Goal: Task Accomplishment & Management: Complete application form

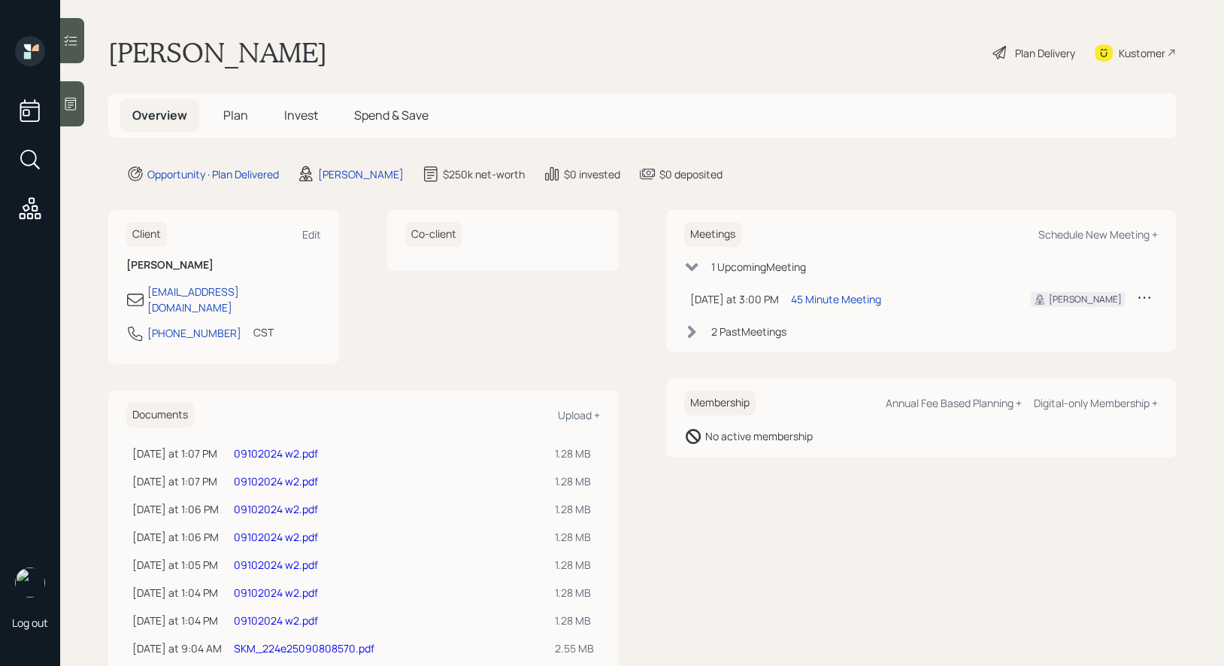
scroll to position [30, 0]
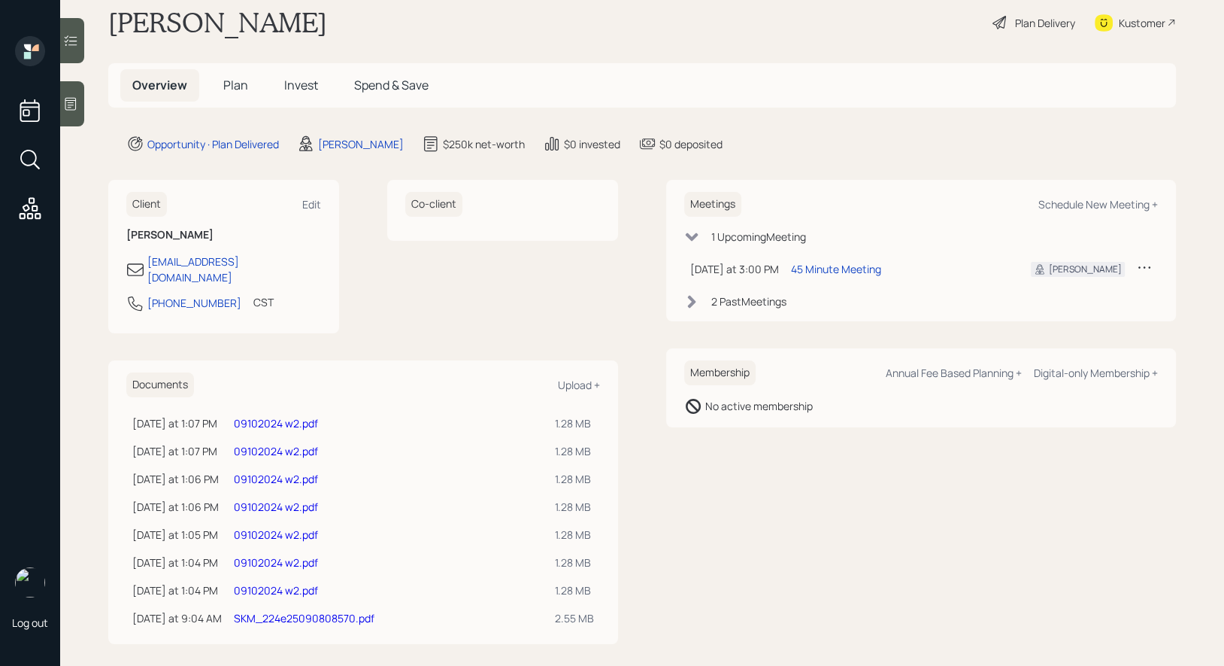
click at [266, 416] on link "09102024 w2.pdf" at bounding box center [276, 423] width 84 height 14
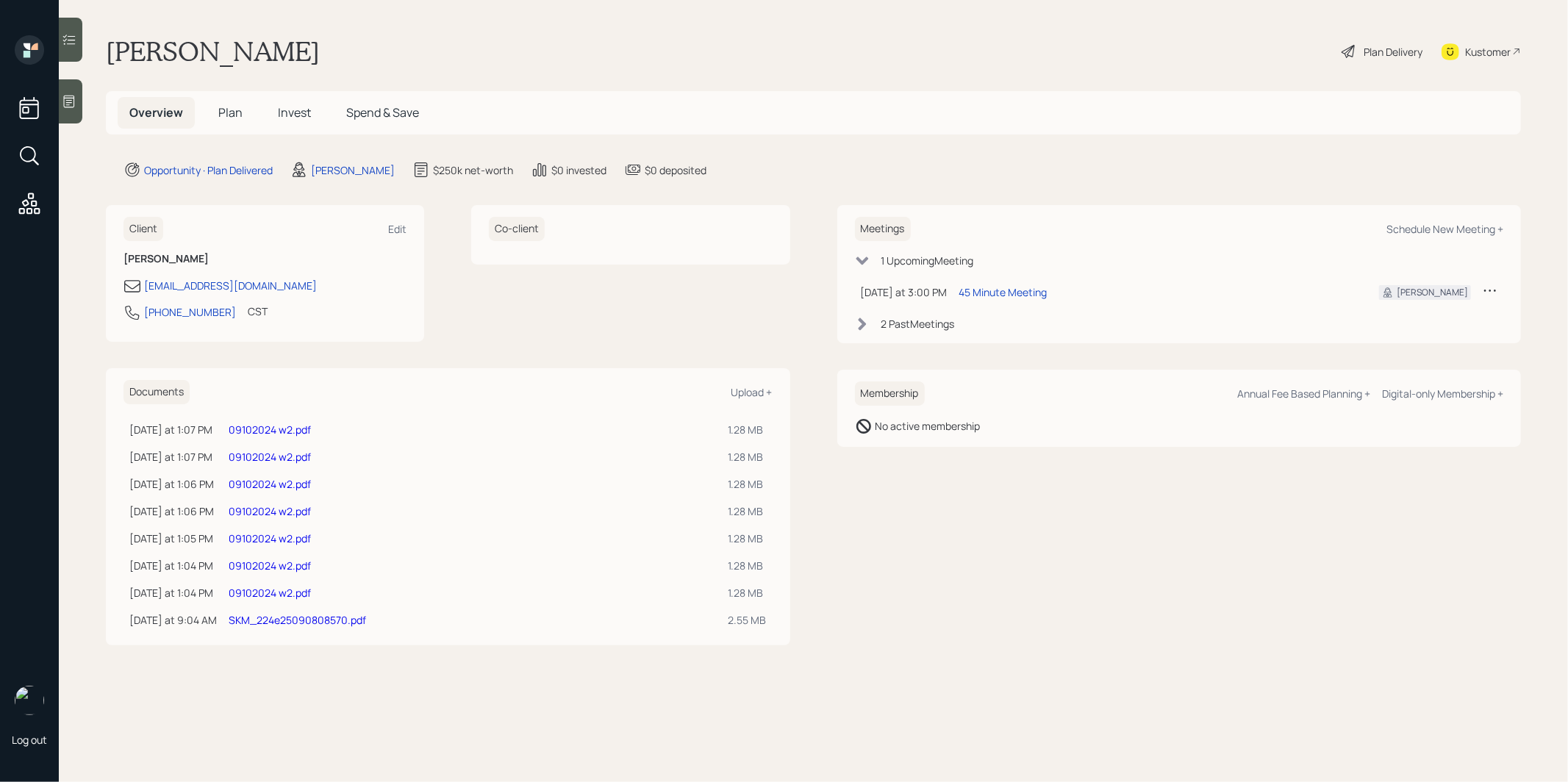
click at [233, 109] on span "Plan" at bounding box center [230, 112] width 24 height 17
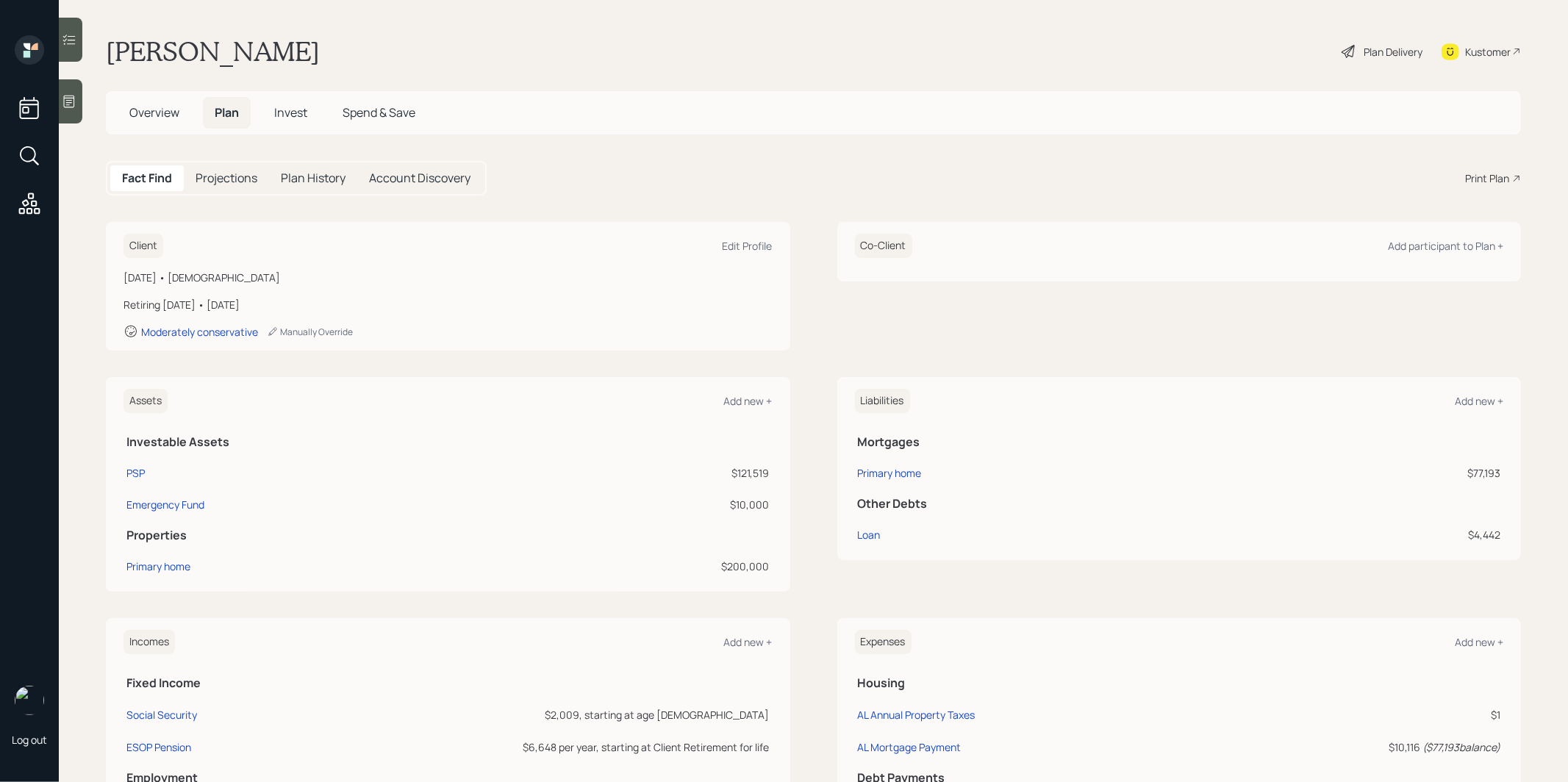
scroll to position [252, 0]
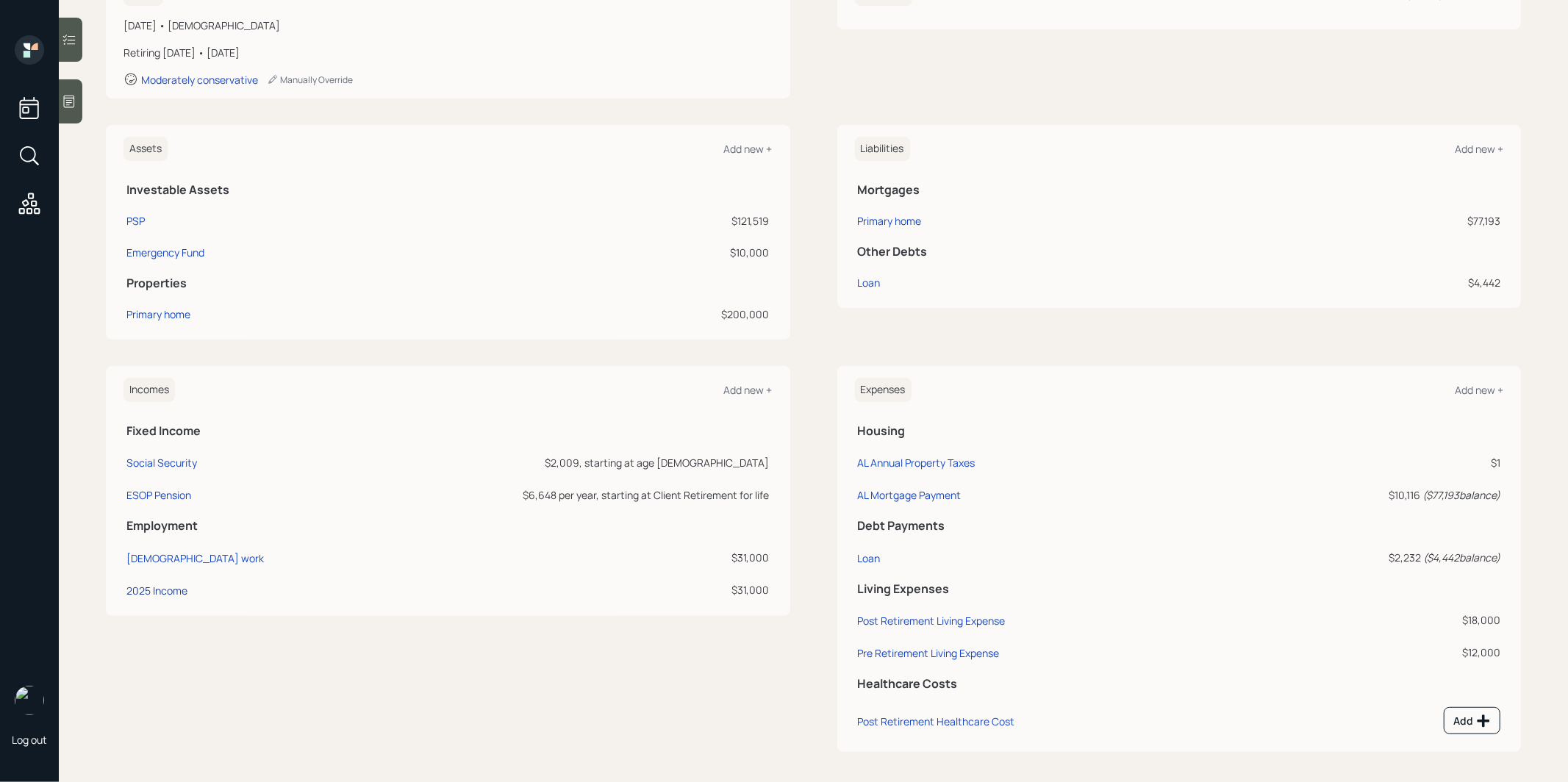
click at [141, 586] on div "2025 Income" at bounding box center [156, 590] width 61 height 14
select select "part_time"
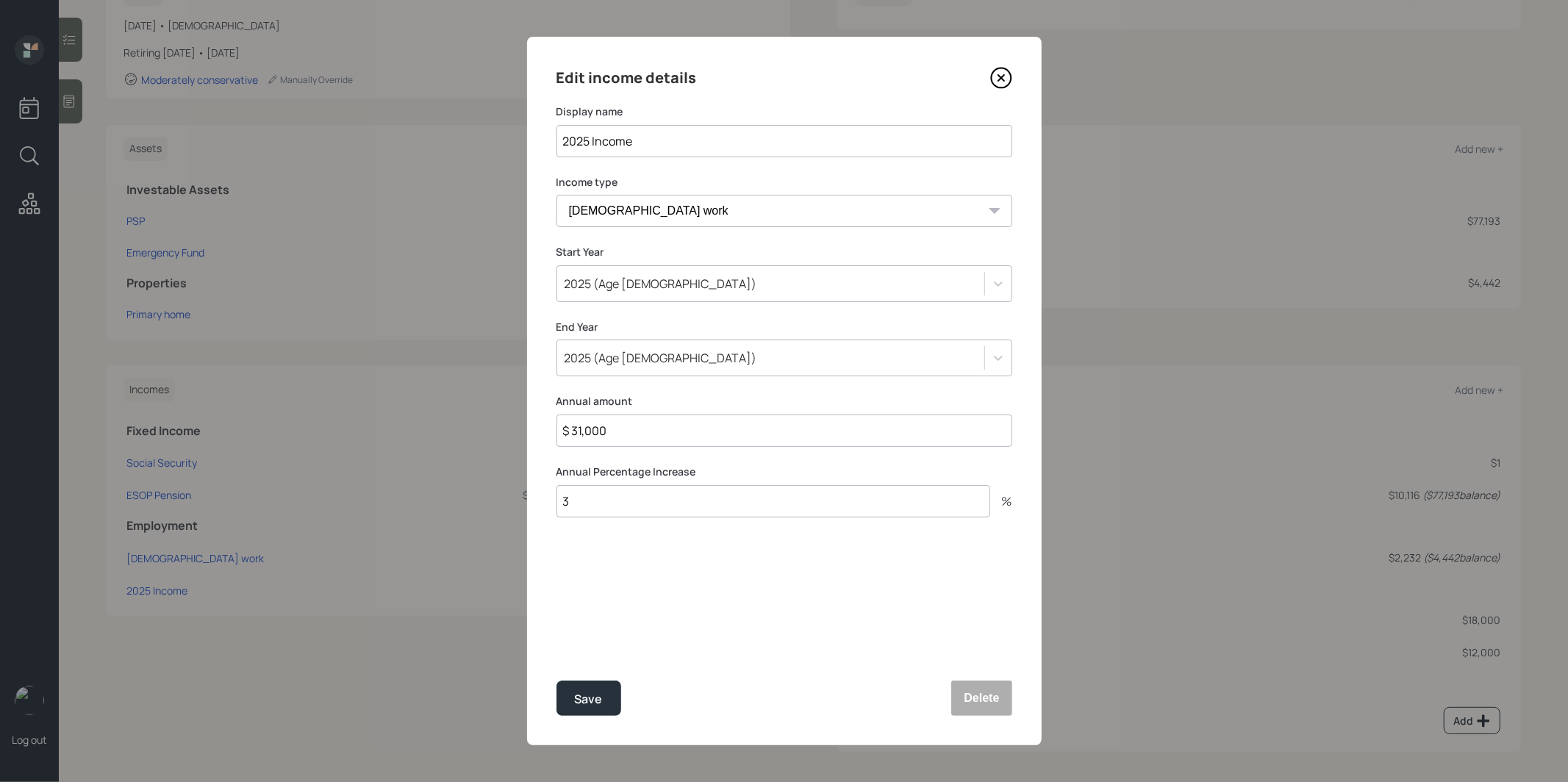
click at [618, 434] on input "$ 31,000" at bounding box center [784, 430] width 456 height 32
type input "$ 43,000"
click at [588, 701] on div "Save" at bounding box center [588, 699] width 28 height 20
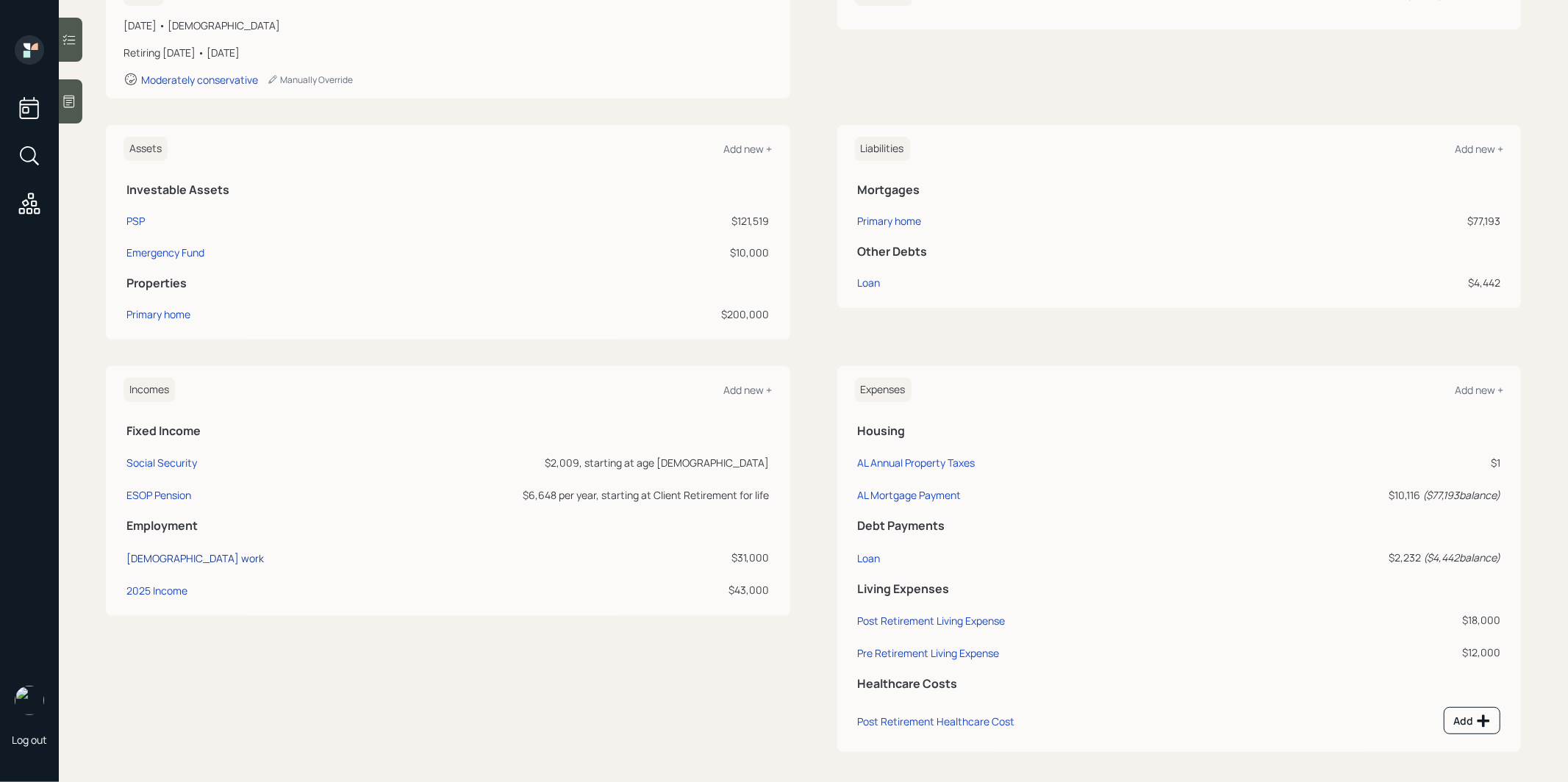
click at [150, 556] on div "Full-time work" at bounding box center [195, 558] width 138 height 14
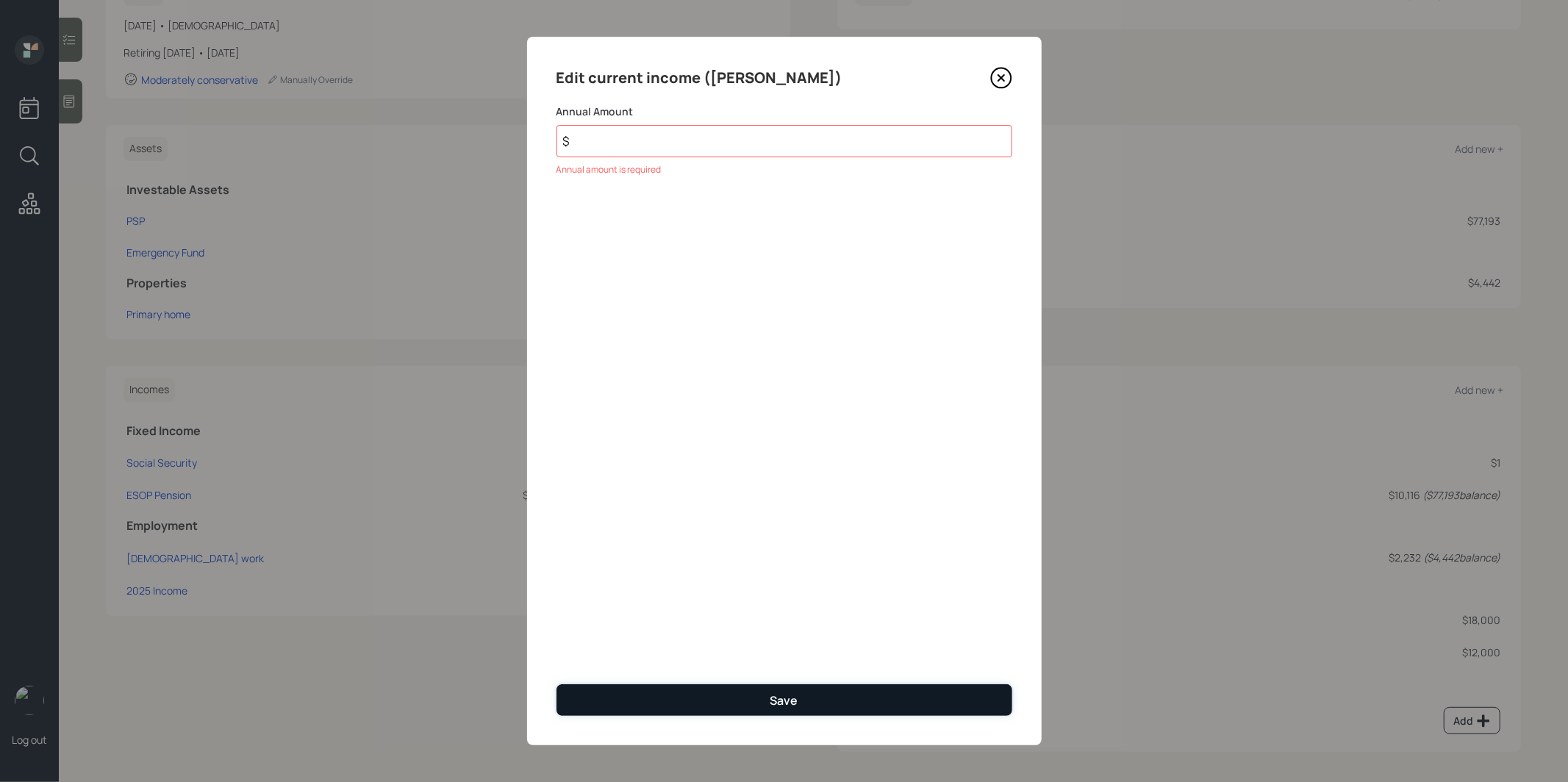
click at [793, 695] on div "Save" at bounding box center [784, 700] width 28 height 17
click at [668, 144] on input "$" at bounding box center [784, 141] width 456 height 32
type input "$ 0"
click at [627, 698] on button "Save" at bounding box center [784, 700] width 456 height 31
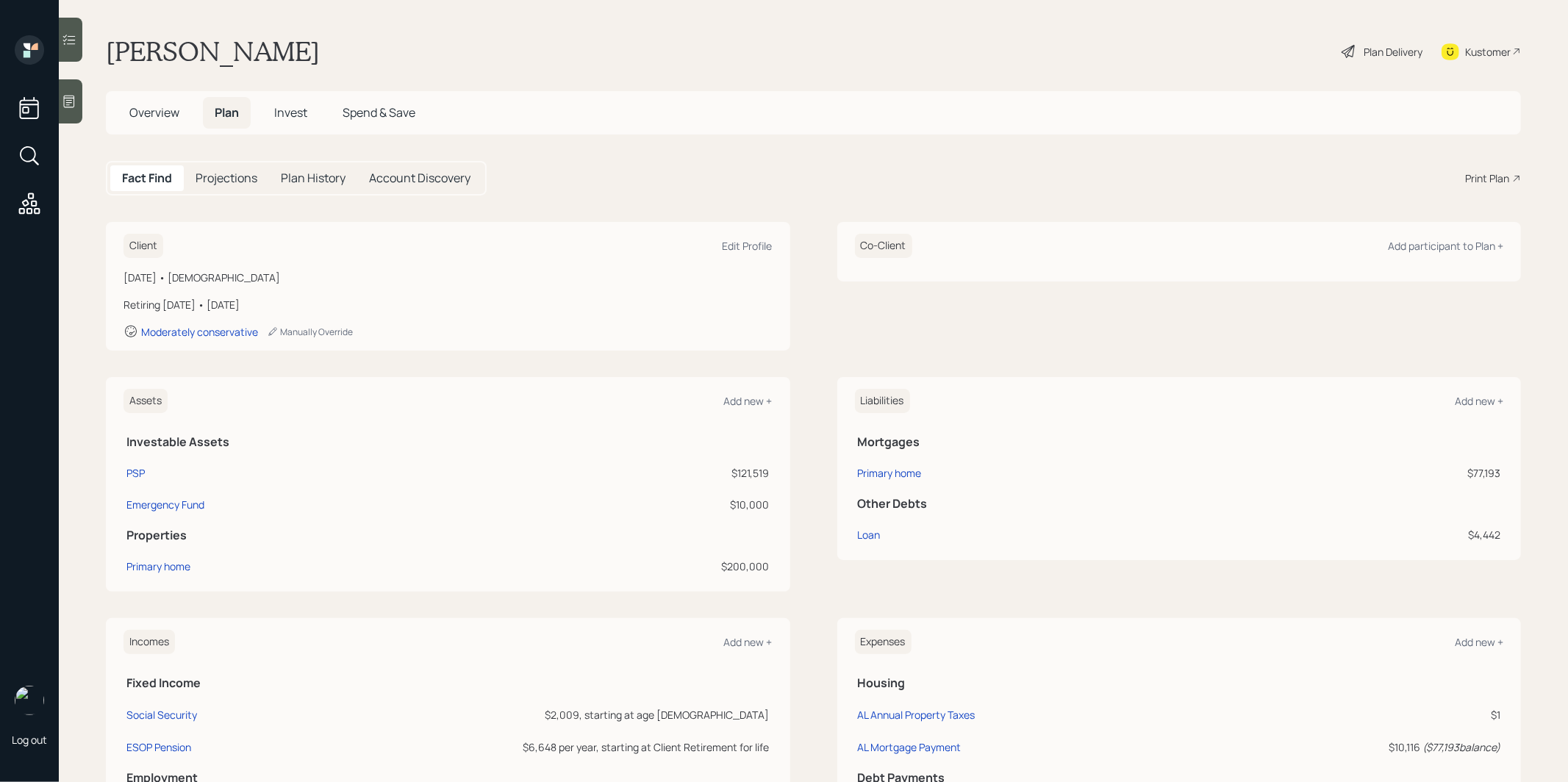
click at [152, 116] on span "Overview" at bounding box center [153, 112] width 50 height 17
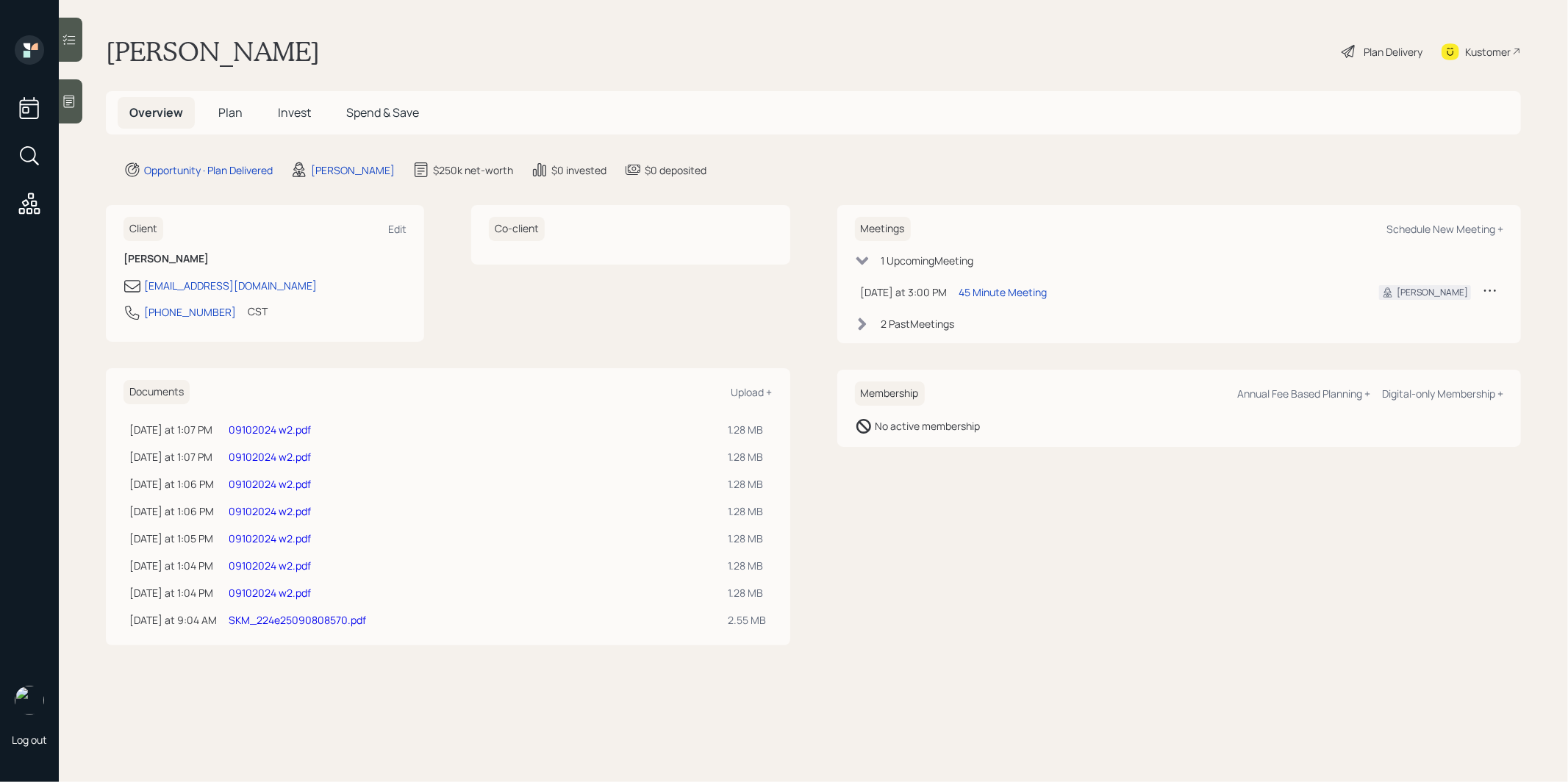
click at [290, 619] on link "SKM_224e25090808570.pdf" at bounding box center [297, 620] width 138 height 14
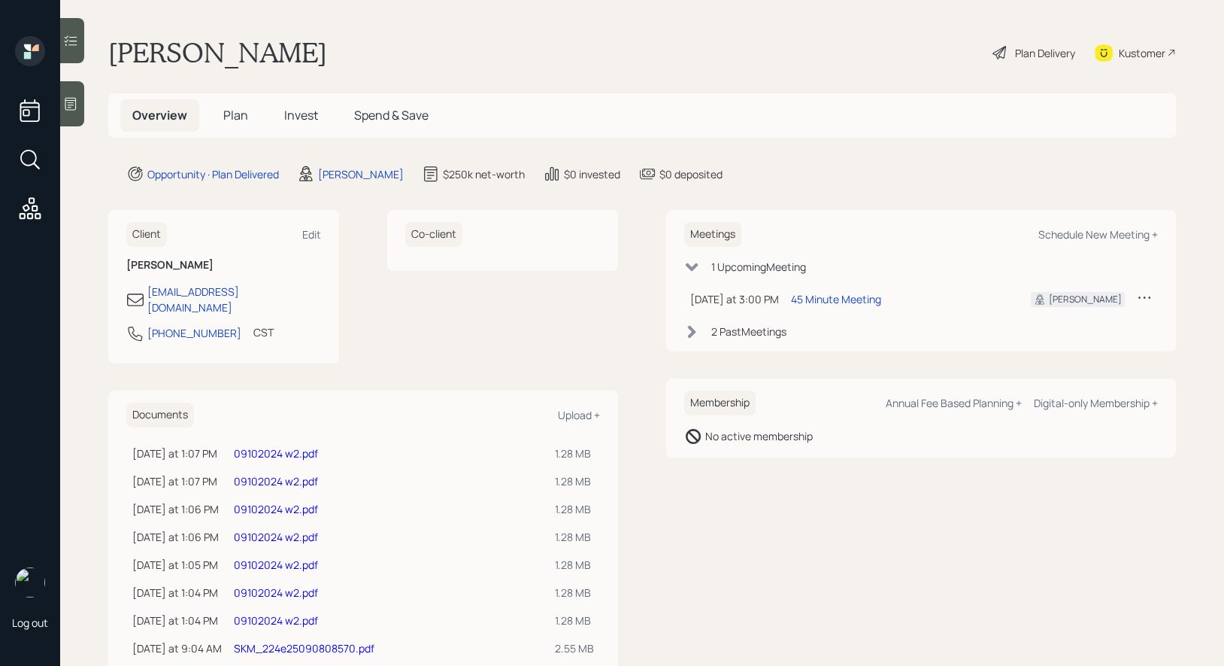
click at [234, 114] on span "Plan" at bounding box center [235, 115] width 25 height 17
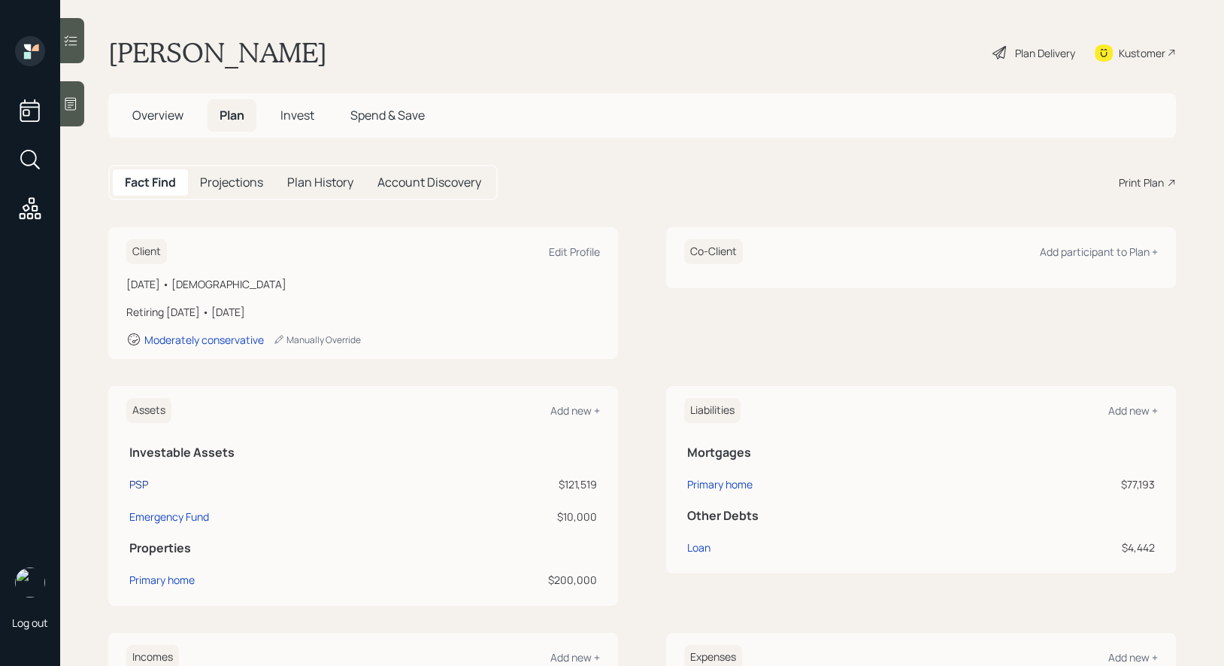
click at [140, 478] on div "PSP" at bounding box center [138, 484] width 19 height 16
select select "ira"
select select "balanced"
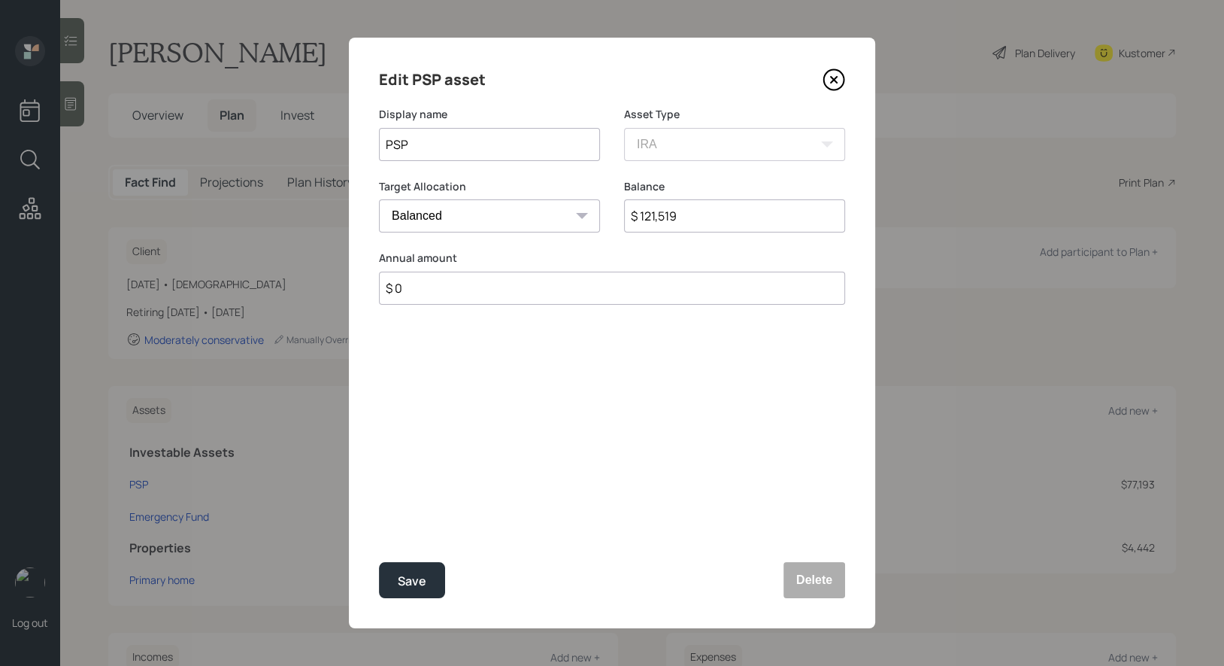
click at [384, 151] on input "PSP" at bounding box center [489, 144] width 221 height 33
type input "Current PSP"
click at [416, 586] on div "Save" at bounding box center [412, 581] width 29 height 20
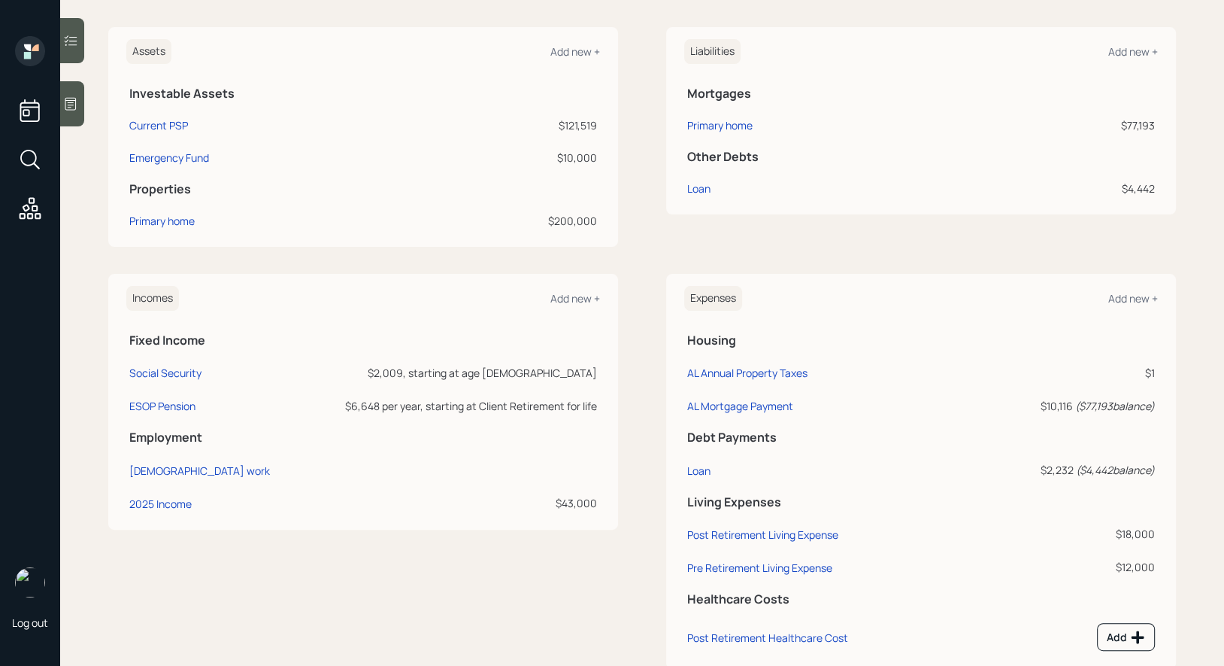
scroll to position [396, 0]
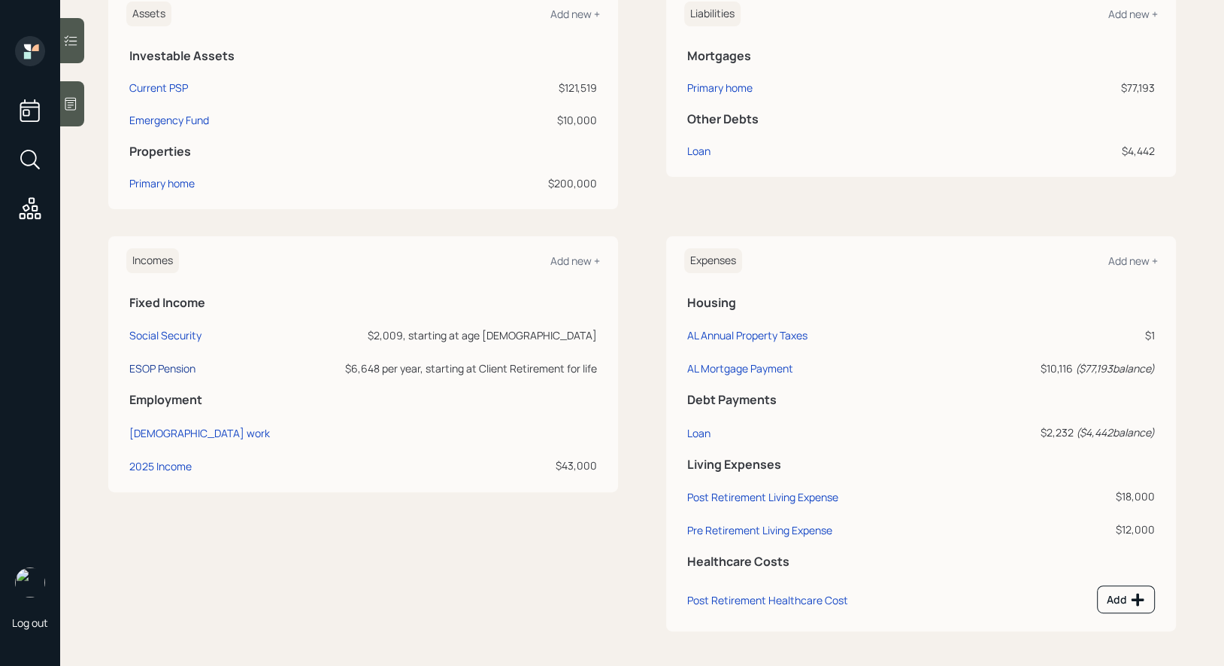
click at [162, 361] on div "ESOP Pension" at bounding box center [162, 368] width 66 height 14
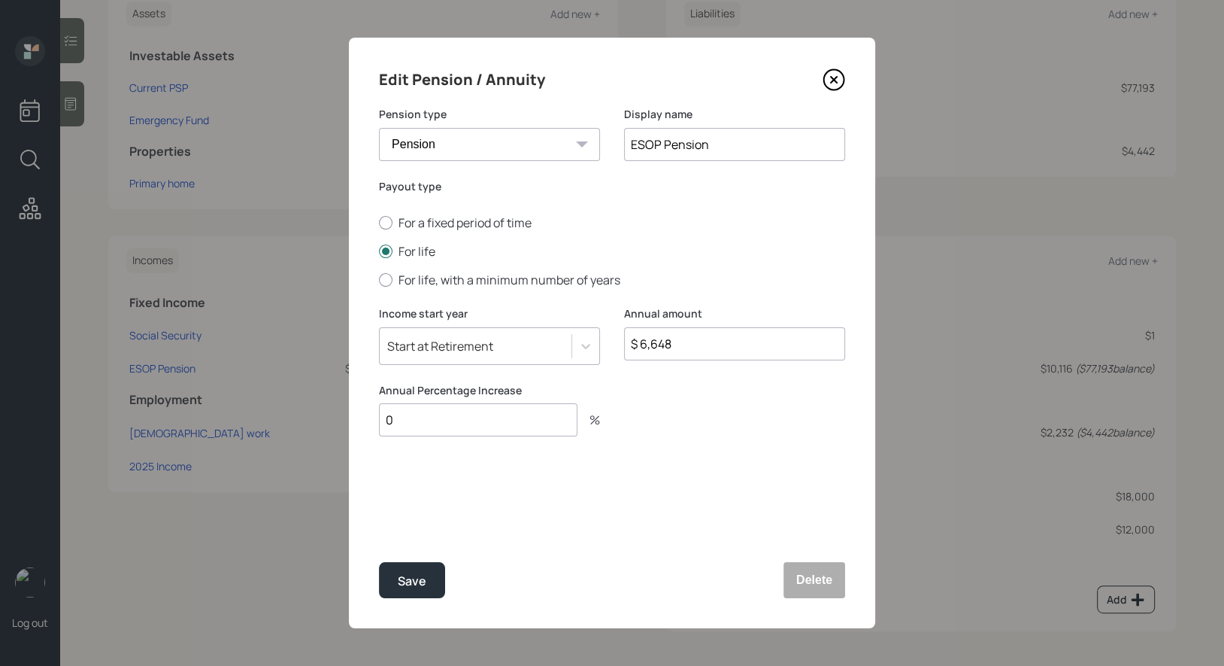
click at [833, 80] on icon at bounding box center [834, 79] width 23 height 23
